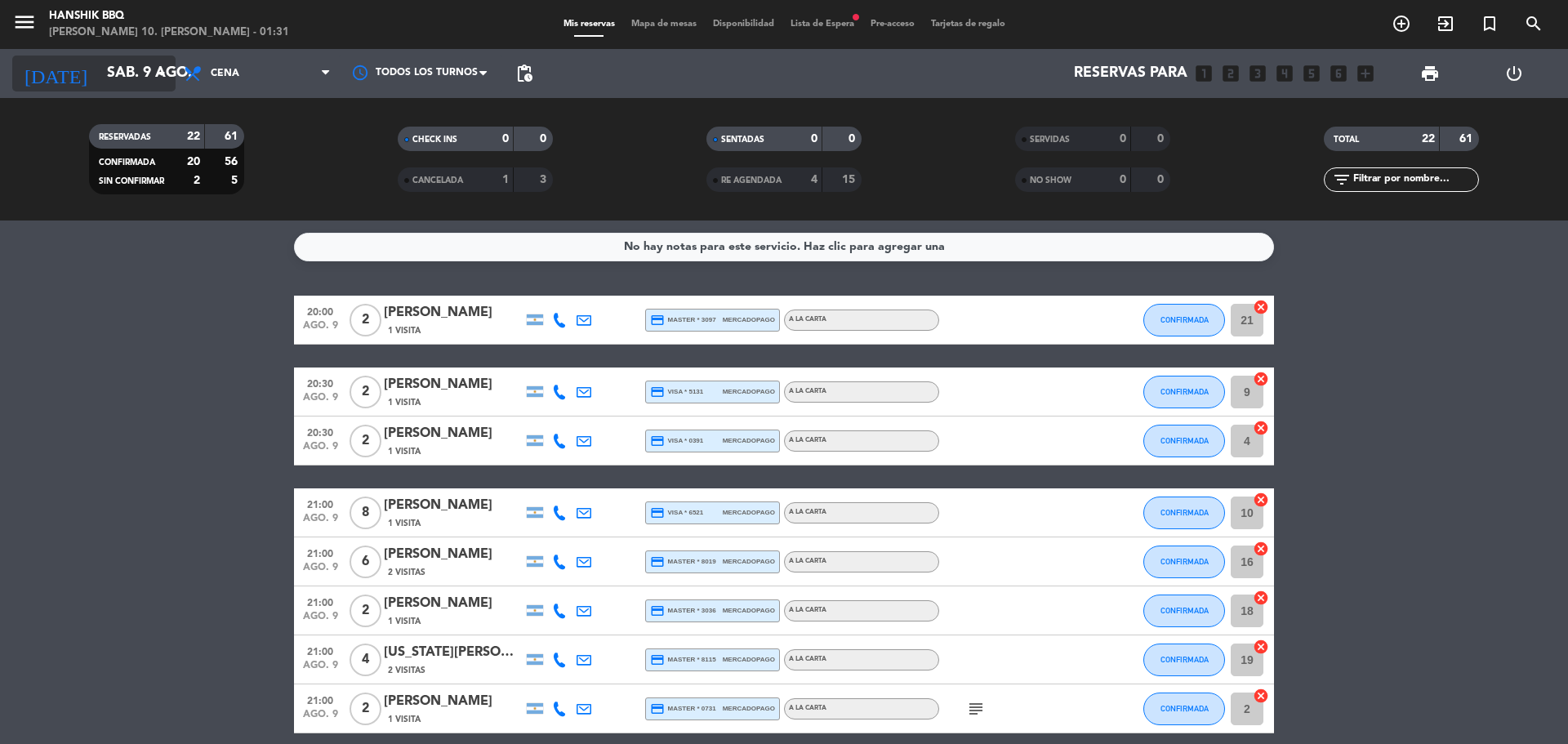
click at [137, 80] on input "sáb. 9 ago." at bounding box center [194, 73] width 190 height 33
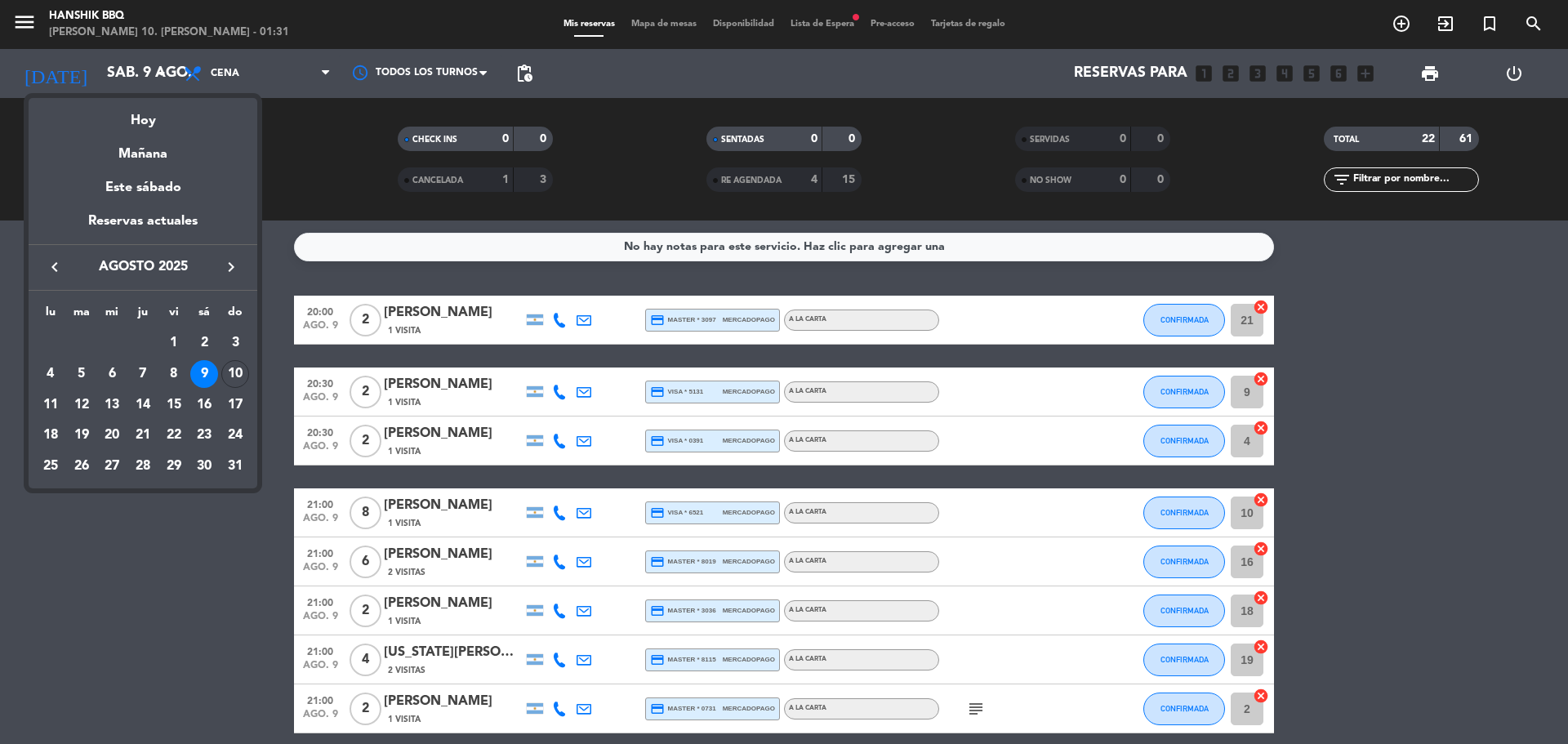
drag, startPoint x: 161, startPoint y: 151, endPoint x: 184, endPoint y: 148, distance: 23.2
click at [159, 152] on div "Mañana" at bounding box center [143, 149] width 229 height 34
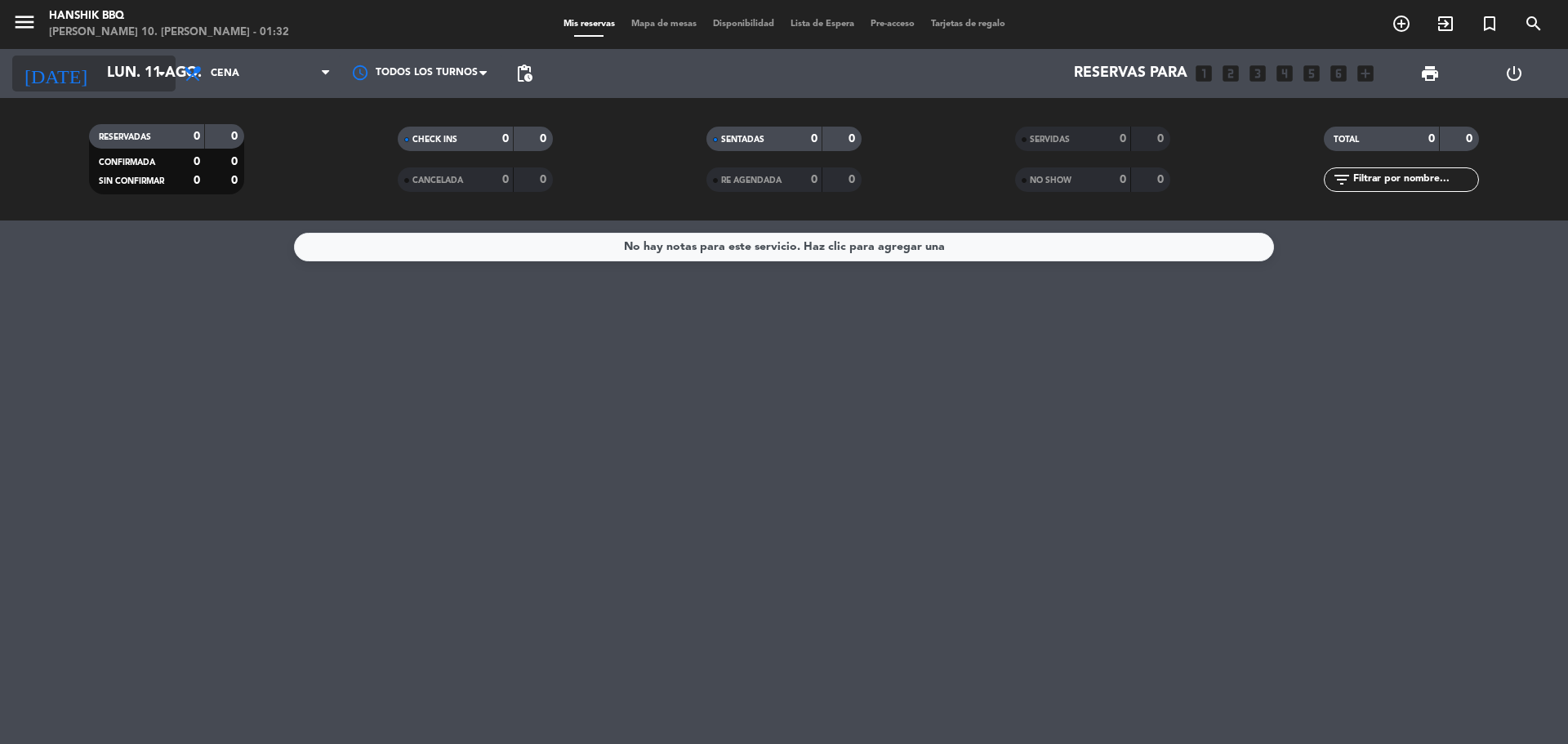
click at [95, 90] on div "[DATE] lun. 11 ago. arrow_drop_down" at bounding box center [94, 73] width 164 height 36
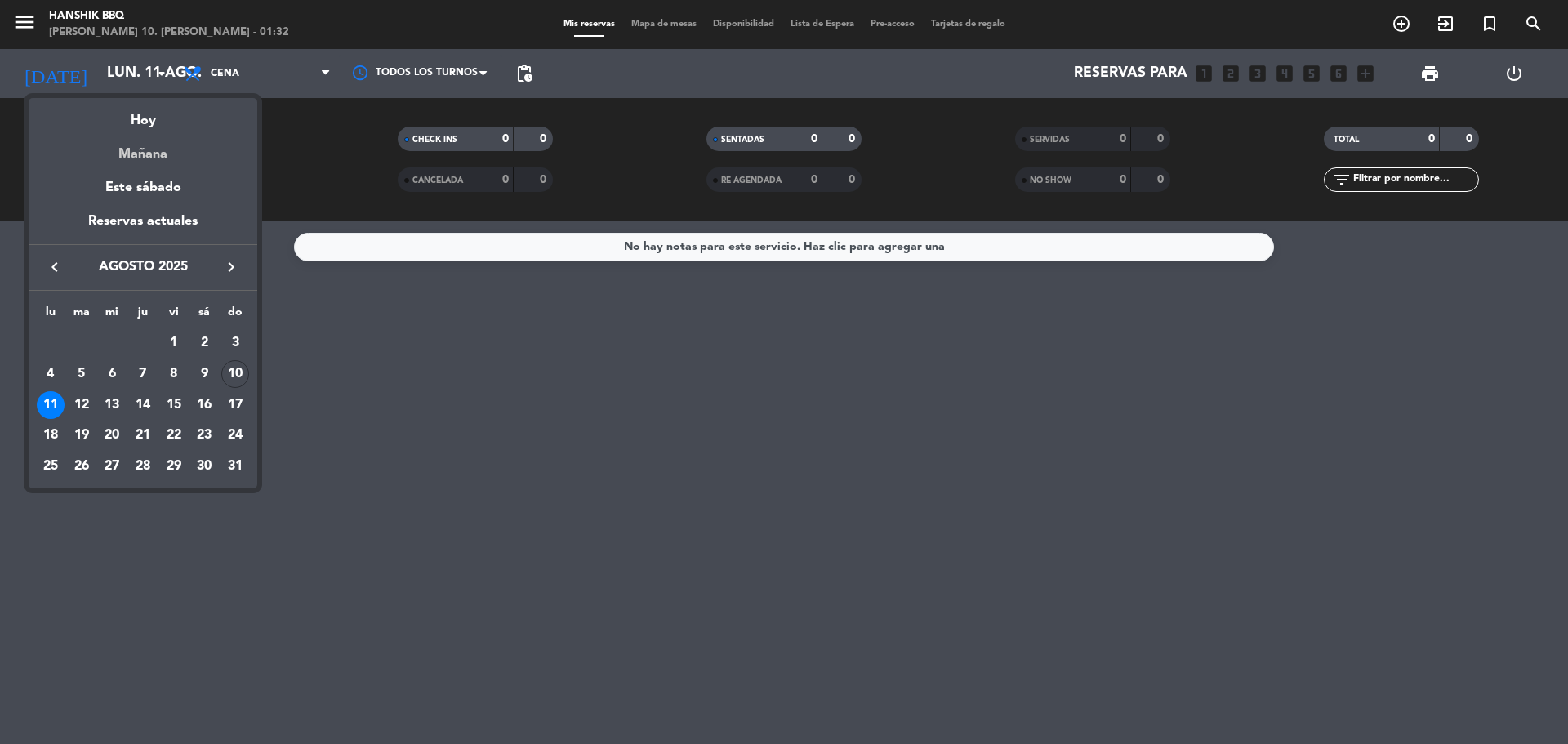
click at [165, 156] on div "Mañana" at bounding box center [143, 149] width 229 height 34
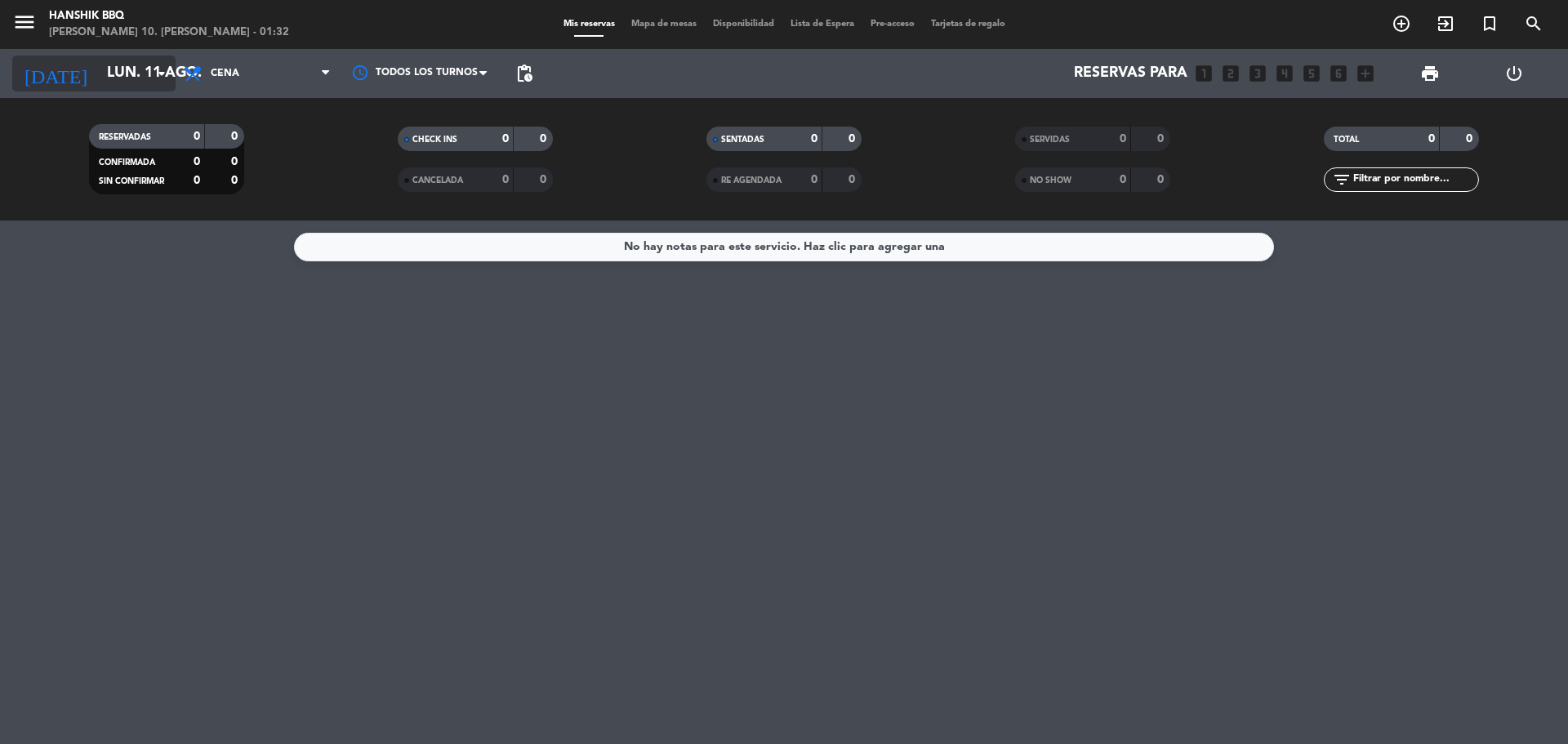
click at [99, 73] on input "lun. 11 ago." at bounding box center [194, 73] width 190 height 33
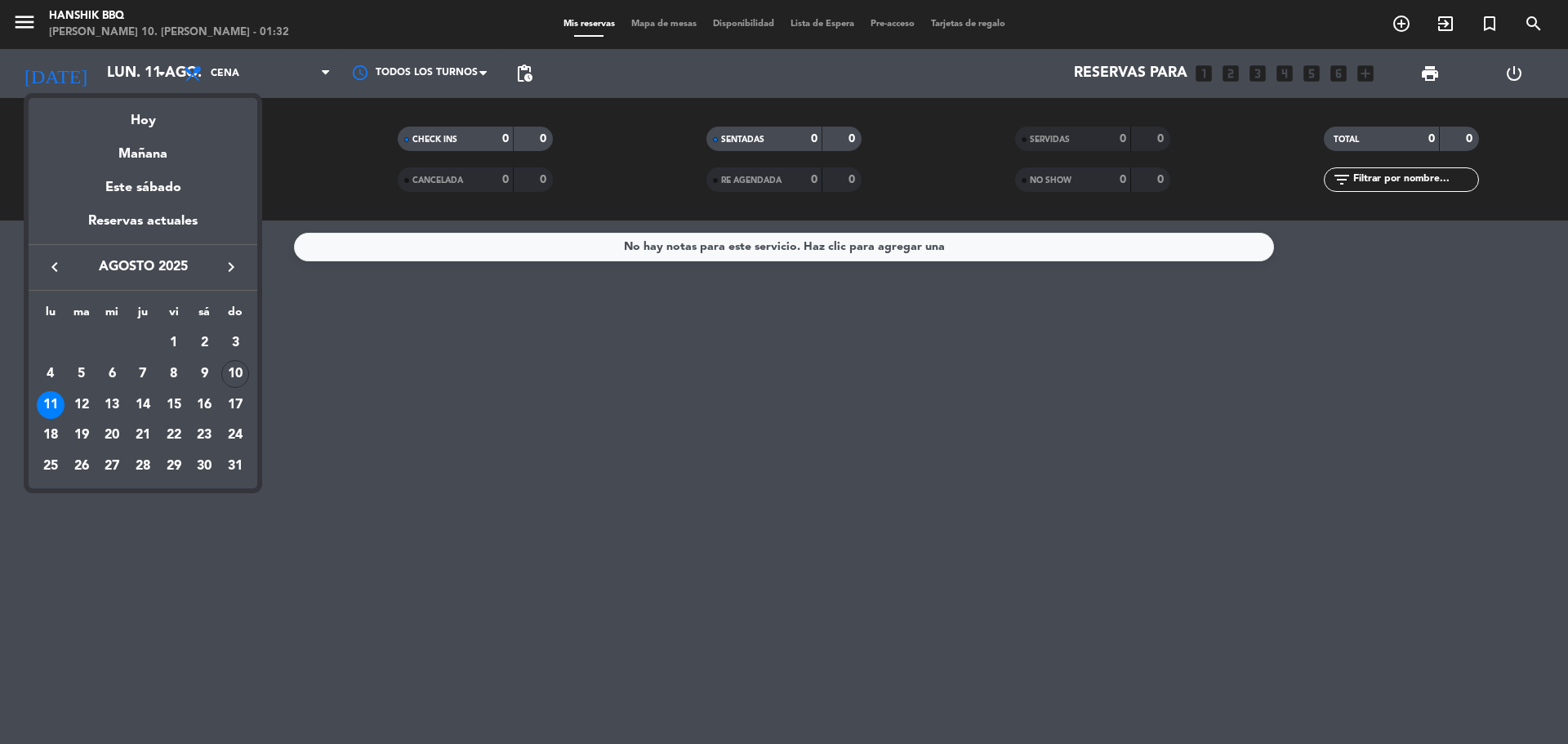
click at [143, 111] on div "Hoy" at bounding box center [143, 115] width 229 height 34
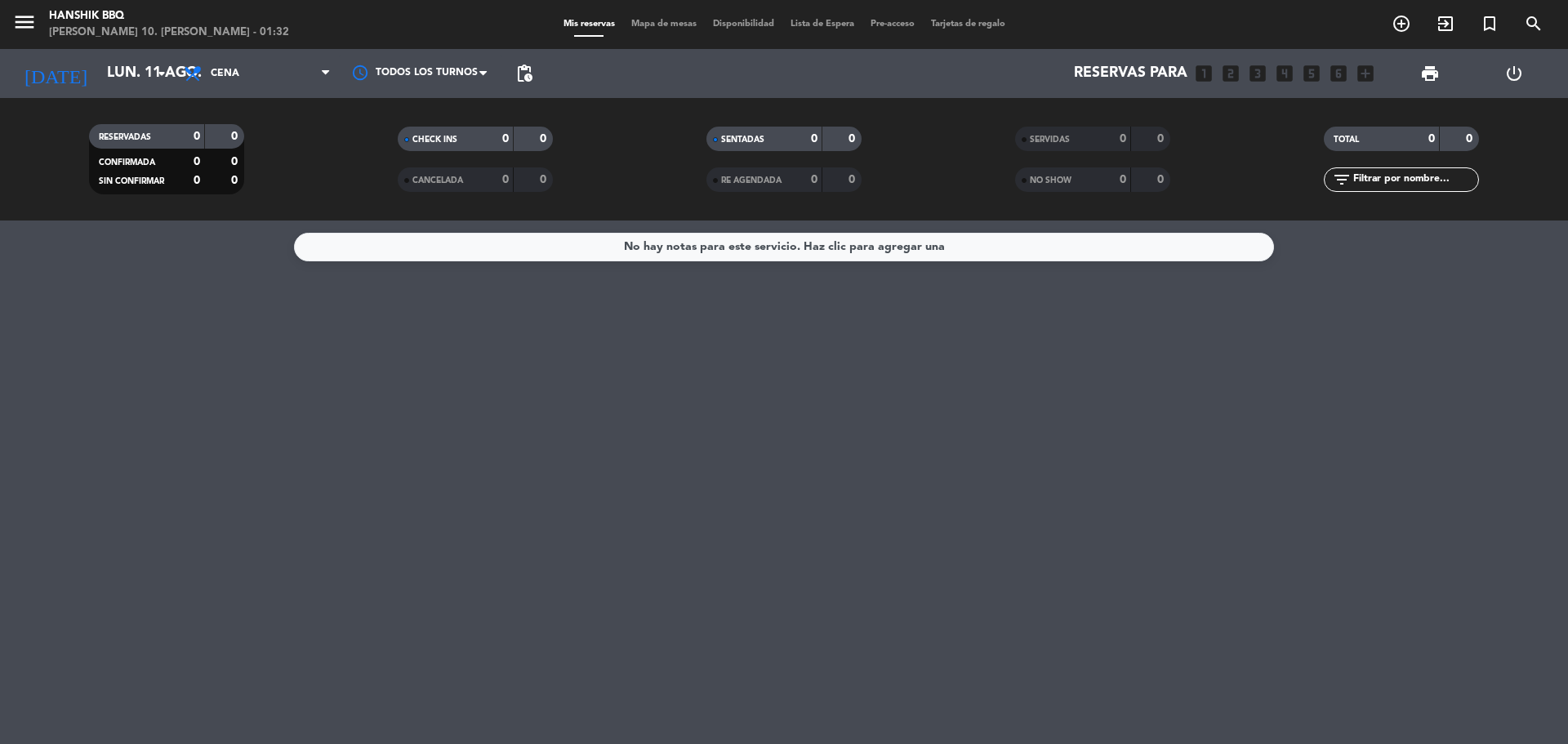
type input "dom. 10 ago."
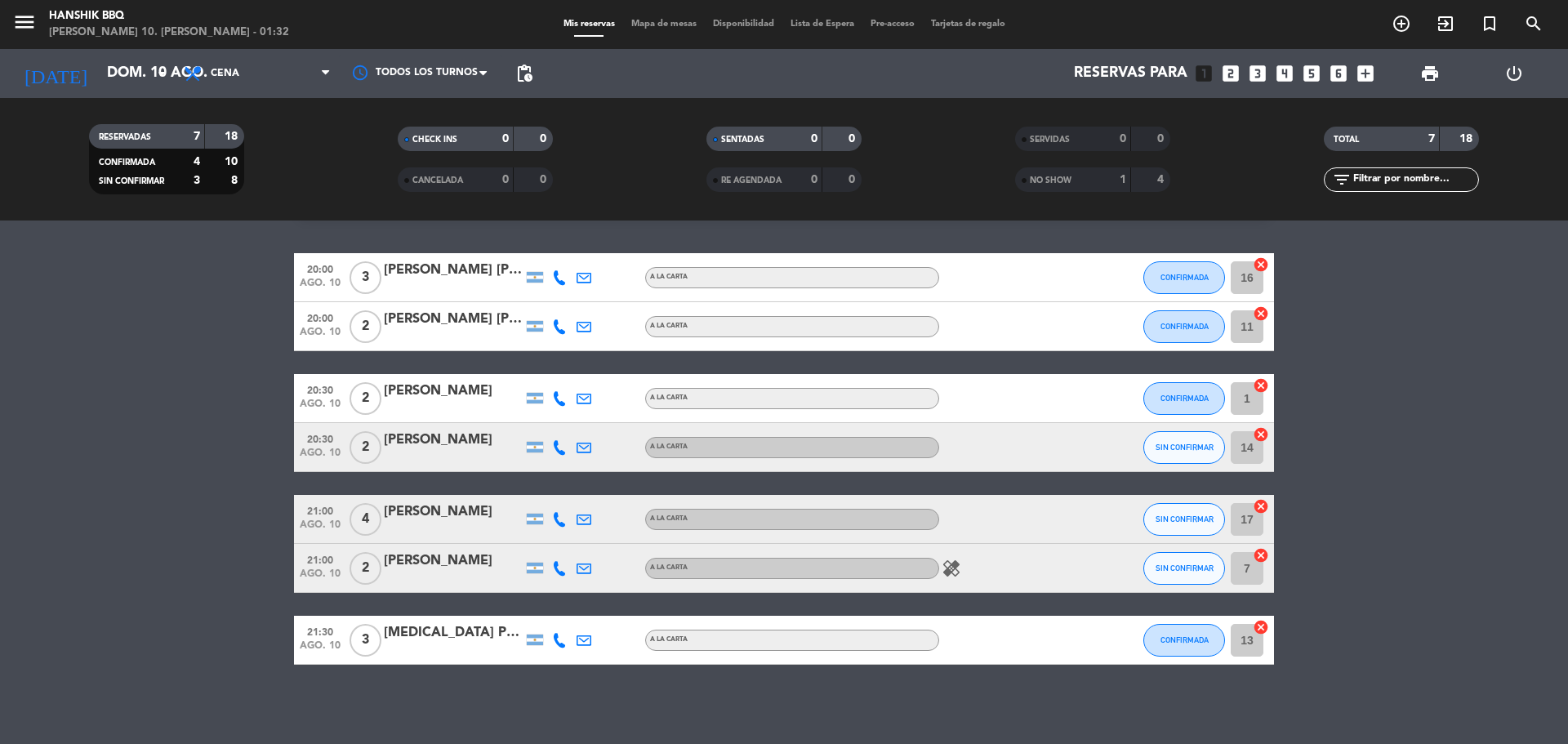
scroll to position [45, 0]
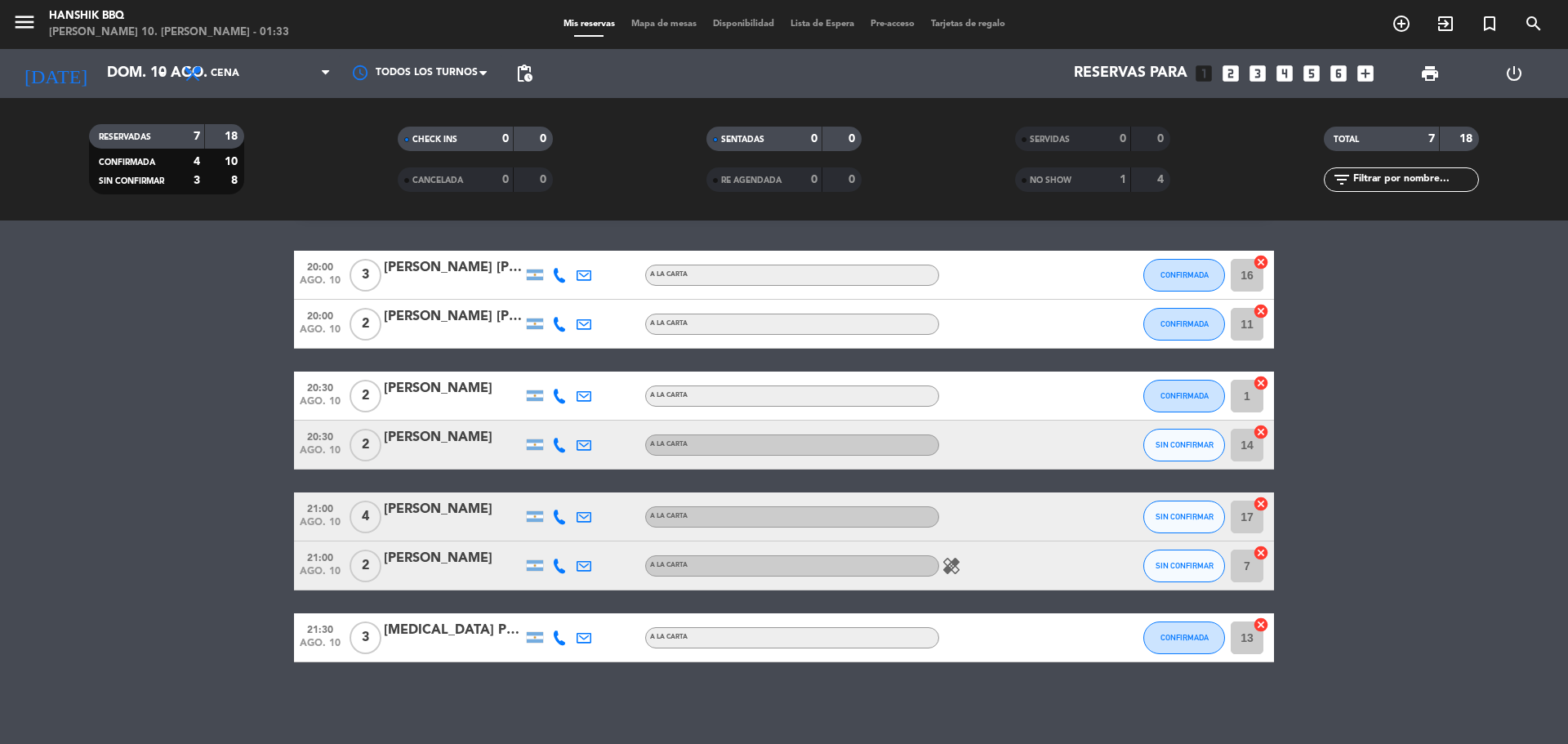
click at [726, 20] on span "Disponibilidad" at bounding box center [743, 24] width 78 height 9
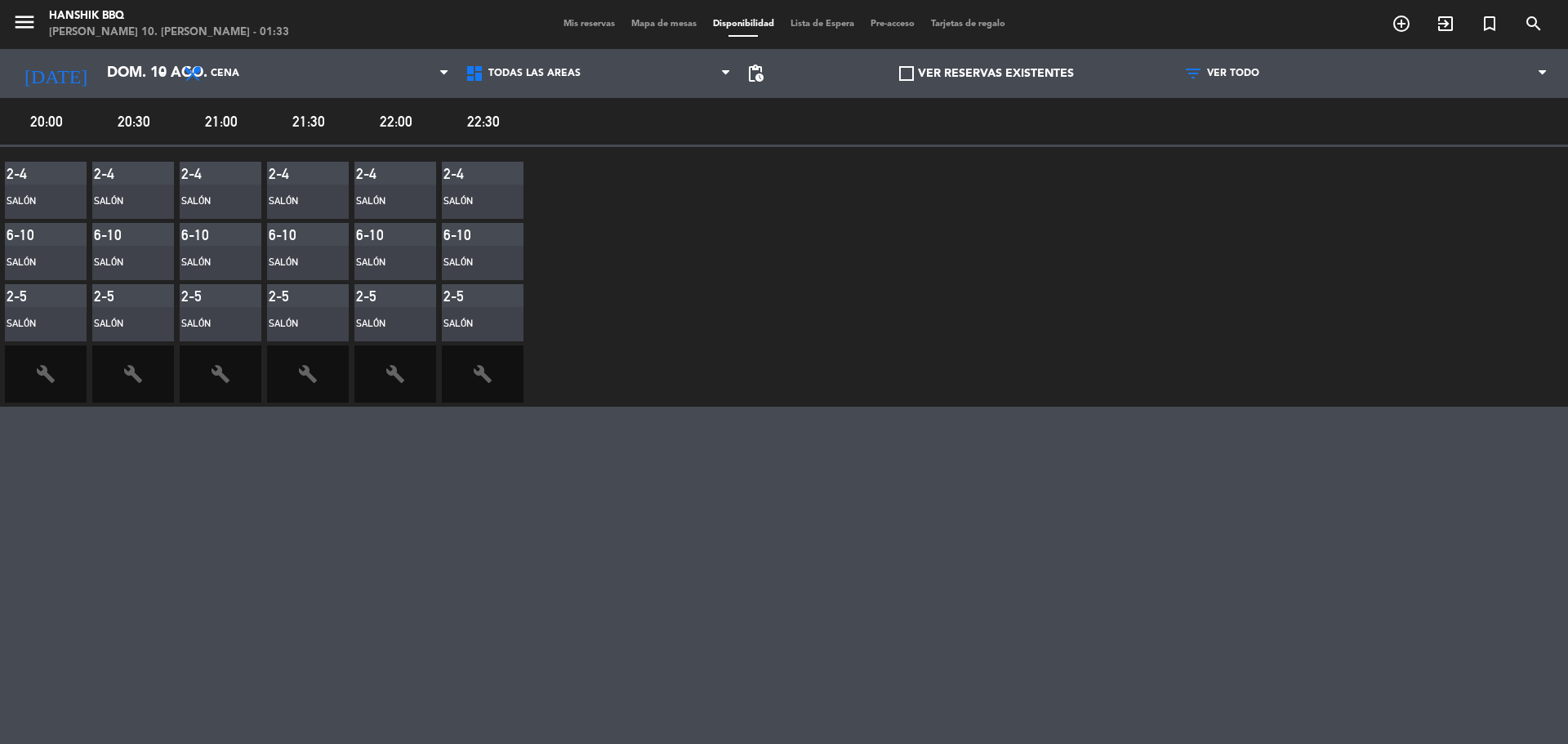
click at [590, 20] on span "Mis reservas" at bounding box center [589, 24] width 67 height 9
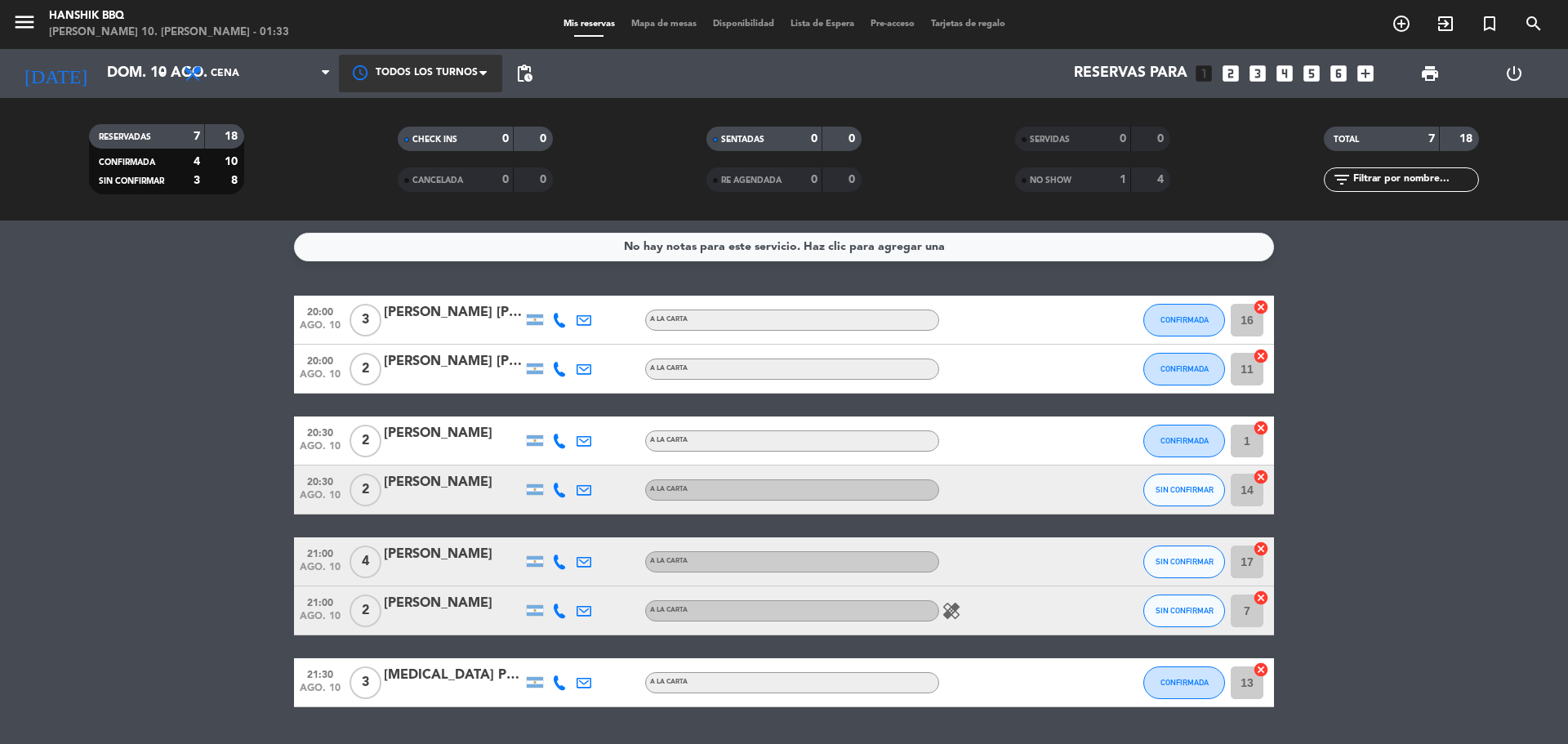
drag, startPoint x: 380, startPoint y: 62, endPoint x: 368, endPoint y: 86, distance: 26.8
click at [381, 62] on div at bounding box center [420, 73] width 164 height 36
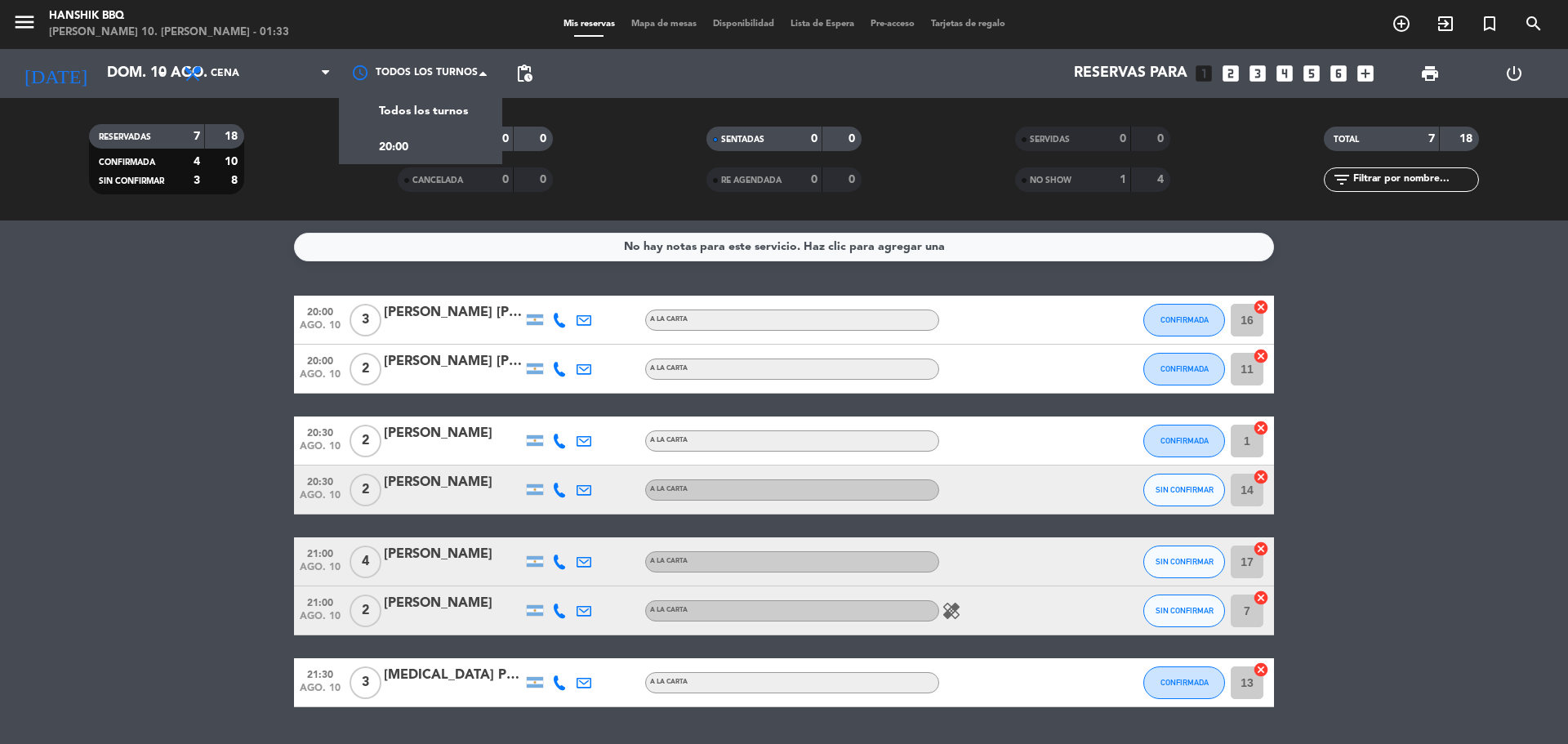
click at [536, 78] on span "pending_actions" at bounding box center [524, 73] width 33 height 33
click at [533, 74] on span "pending_actions" at bounding box center [524, 73] width 20 height 20
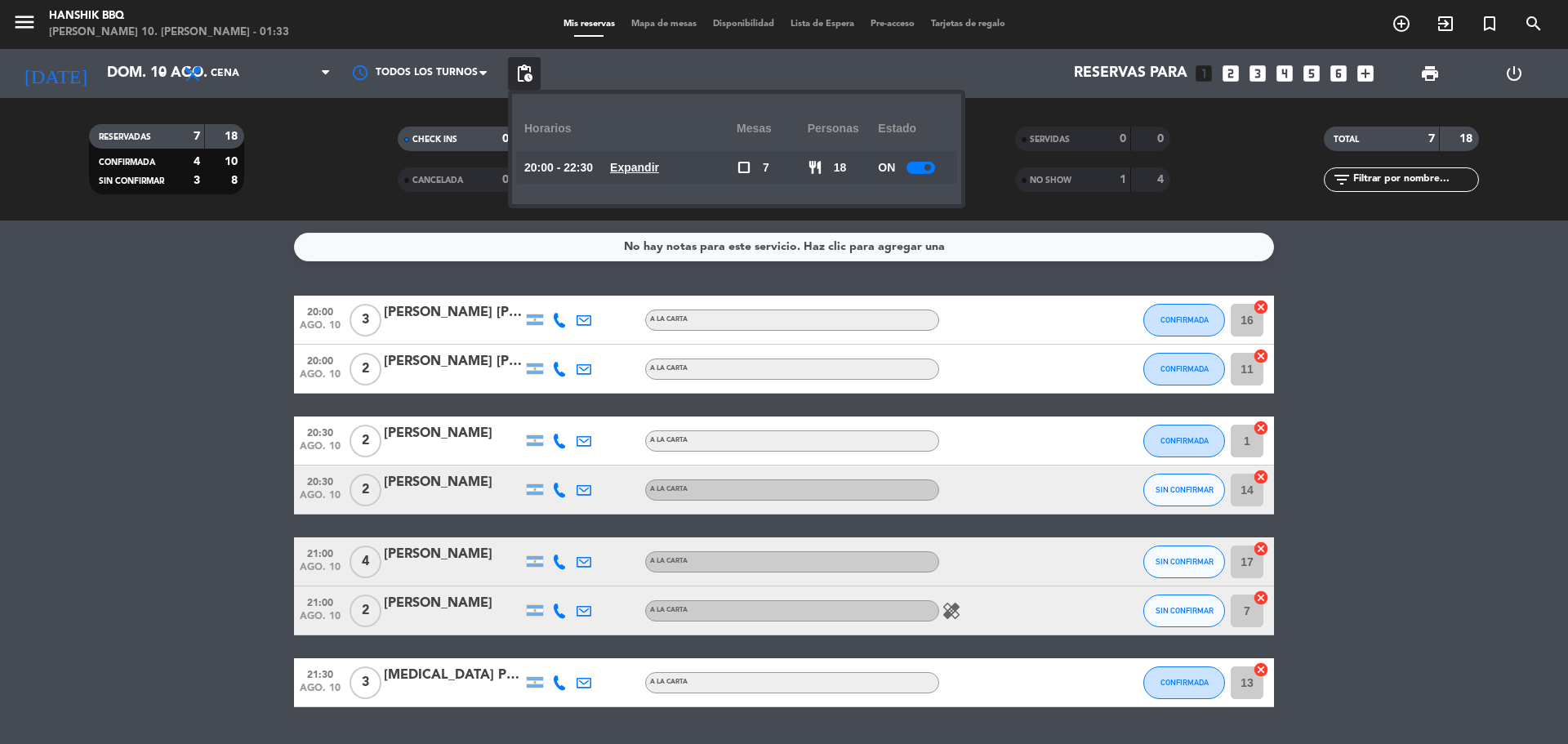
click at [648, 171] on u "Expandir" at bounding box center [634, 167] width 49 height 13
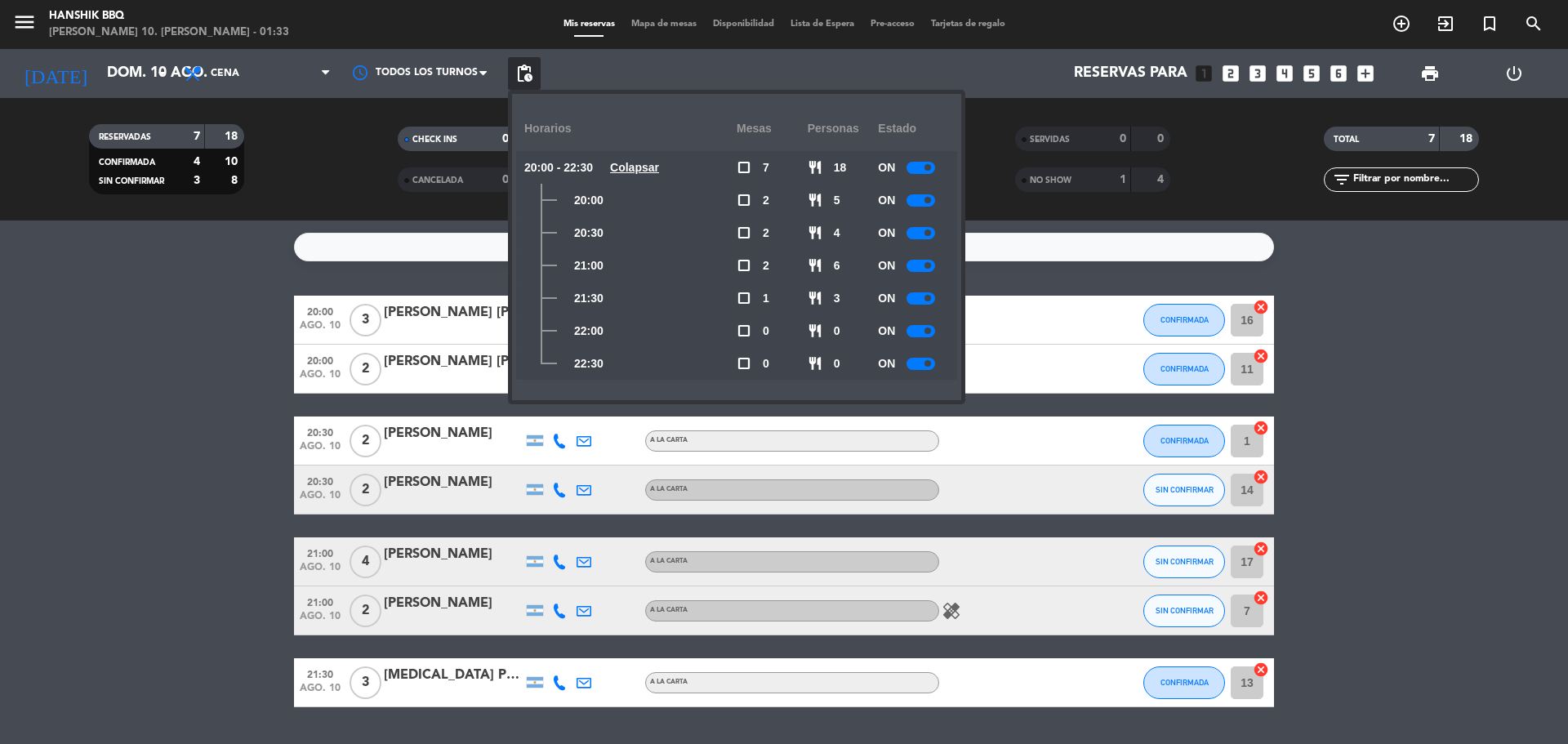
click at [917, 361] on div at bounding box center [920, 364] width 29 height 12
